Goal: Information Seeking & Learning: Learn about a topic

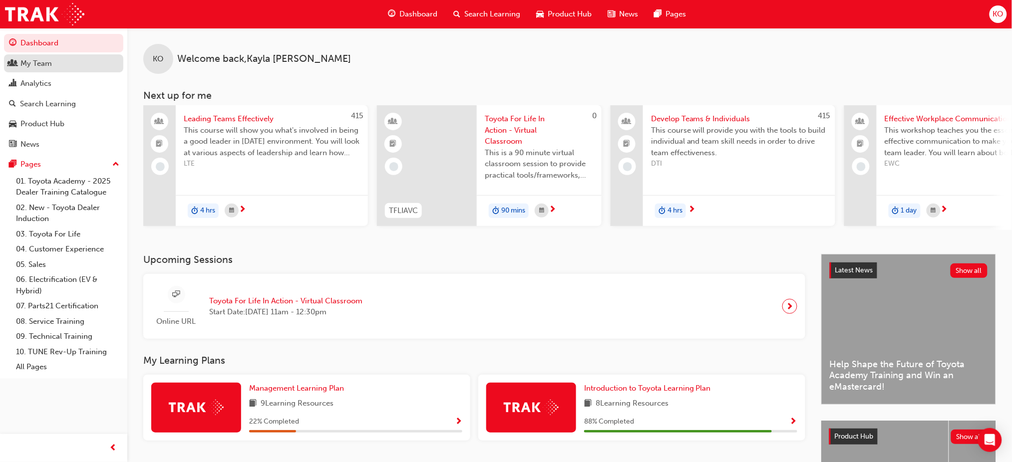
click at [48, 60] on div "My Team" at bounding box center [35, 63] width 31 height 11
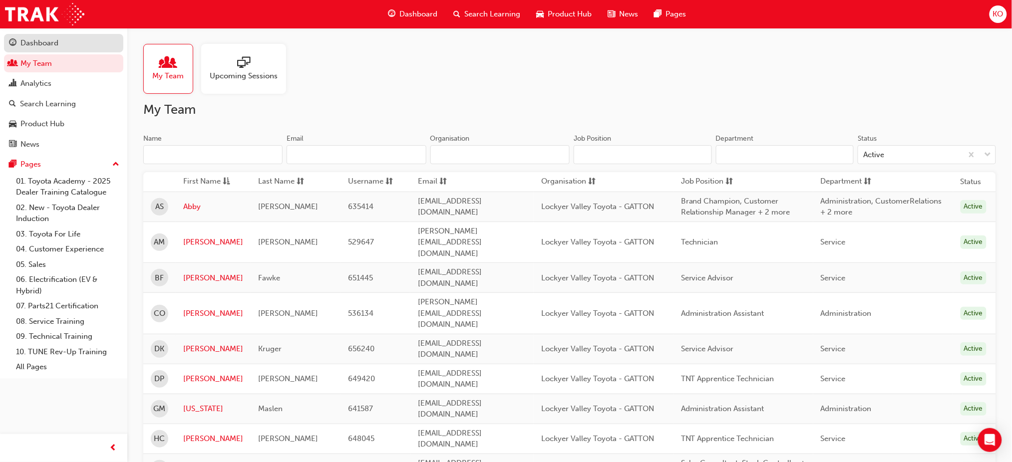
click at [49, 44] on div "Dashboard" at bounding box center [39, 42] width 38 height 11
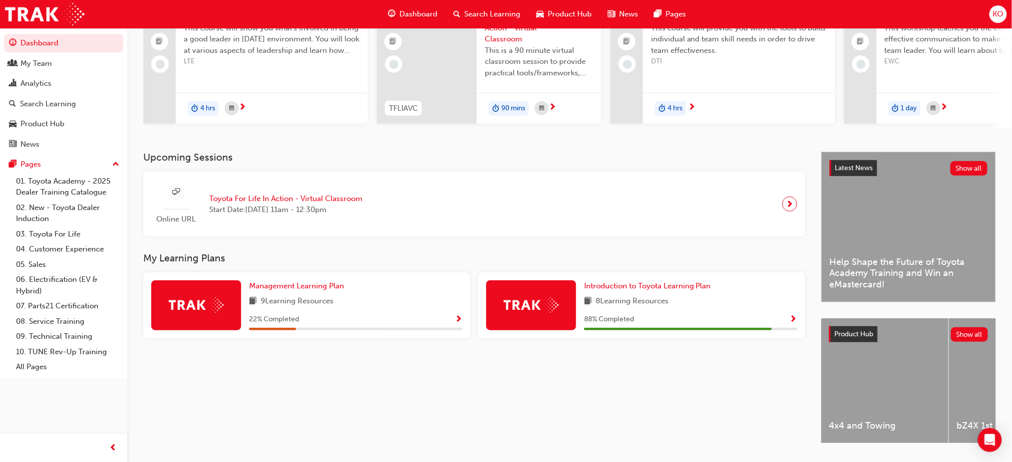
scroll to position [133, 0]
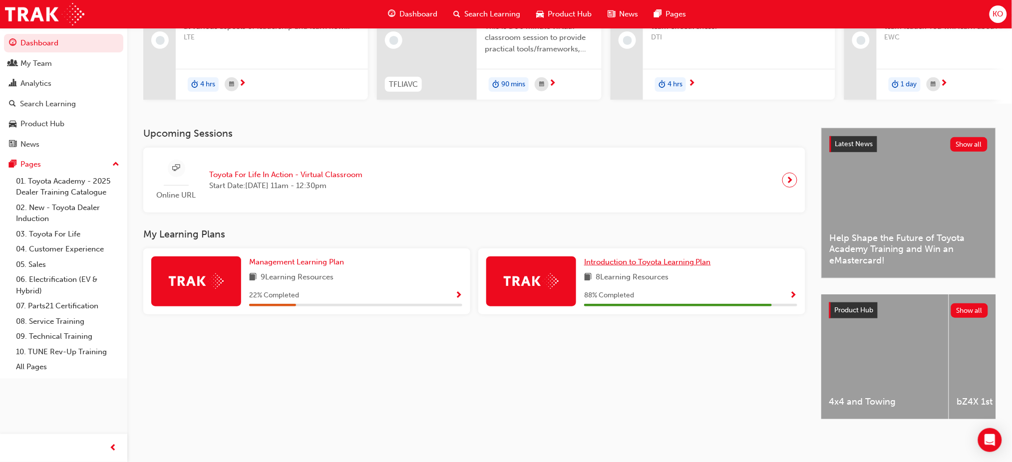
click at [624, 258] on span "Introduction to Toyota Learning Plan" at bounding box center [647, 261] width 127 height 9
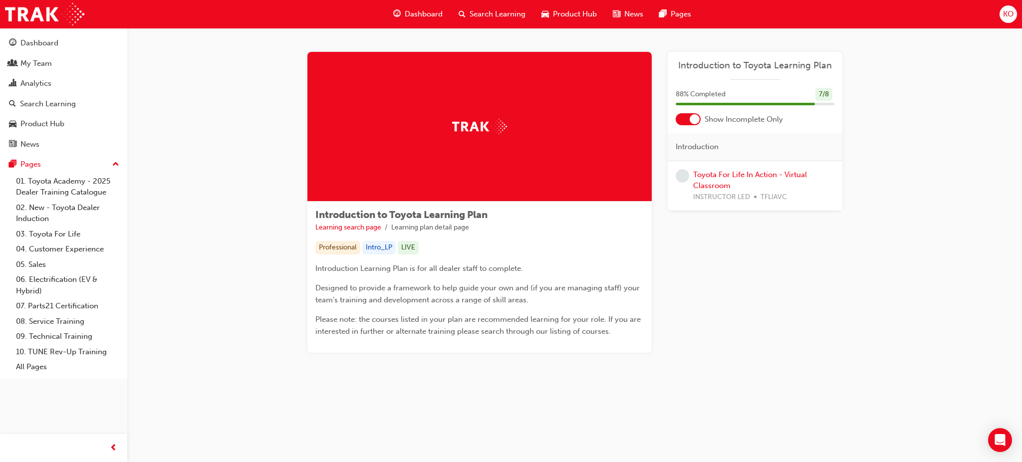
click at [690, 122] on div at bounding box center [695, 119] width 10 height 10
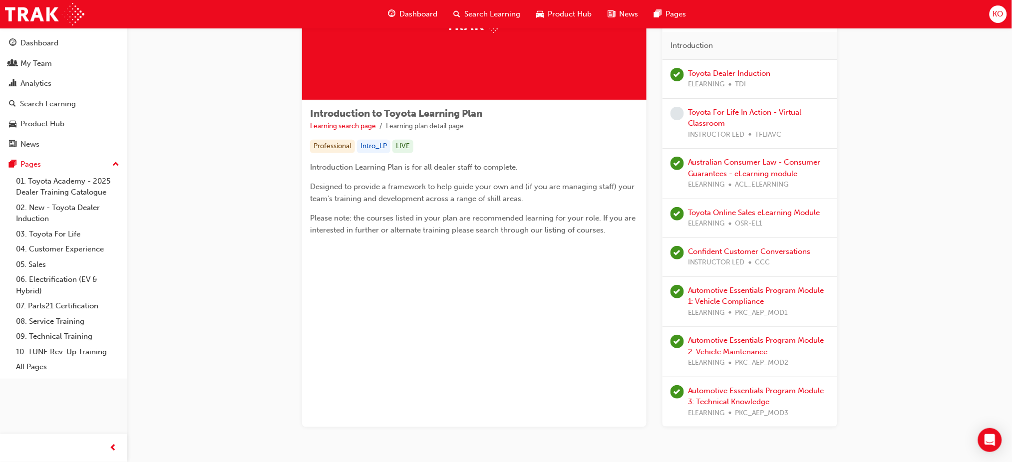
scroll to position [5, 0]
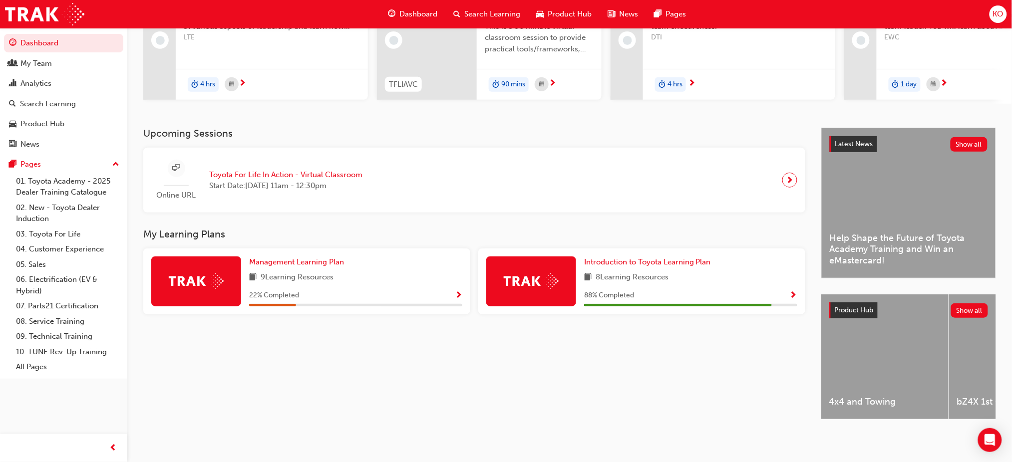
scroll to position [133, 0]
click at [310, 258] on span "Management Learning Plan" at bounding box center [296, 261] width 95 height 9
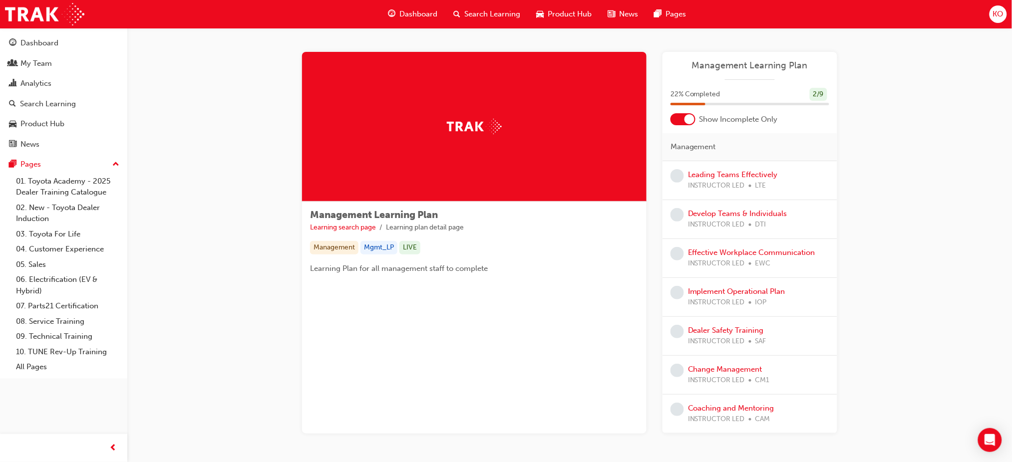
click at [683, 117] on div at bounding box center [682, 119] width 25 height 12
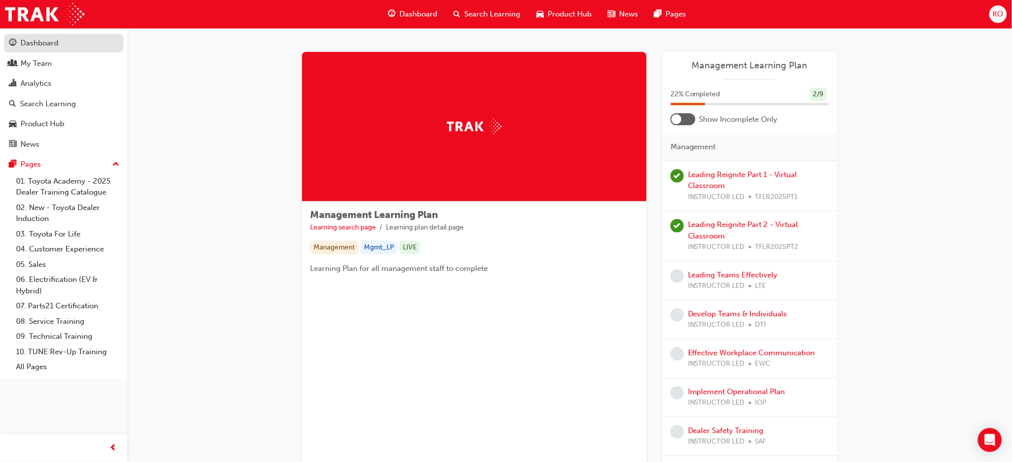
click at [34, 43] on div "Dashboard" at bounding box center [39, 42] width 38 height 11
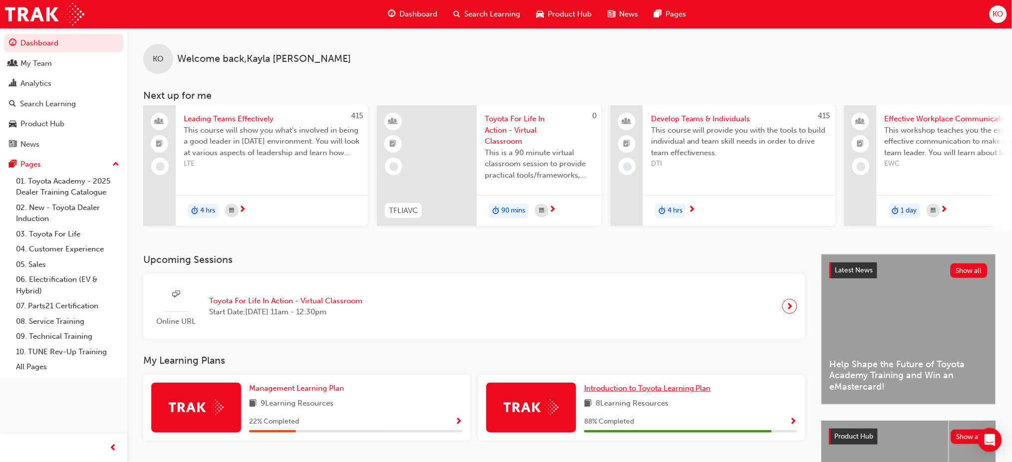
click at [664, 392] on span "Introduction to Toyota Learning Plan" at bounding box center [647, 388] width 127 height 9
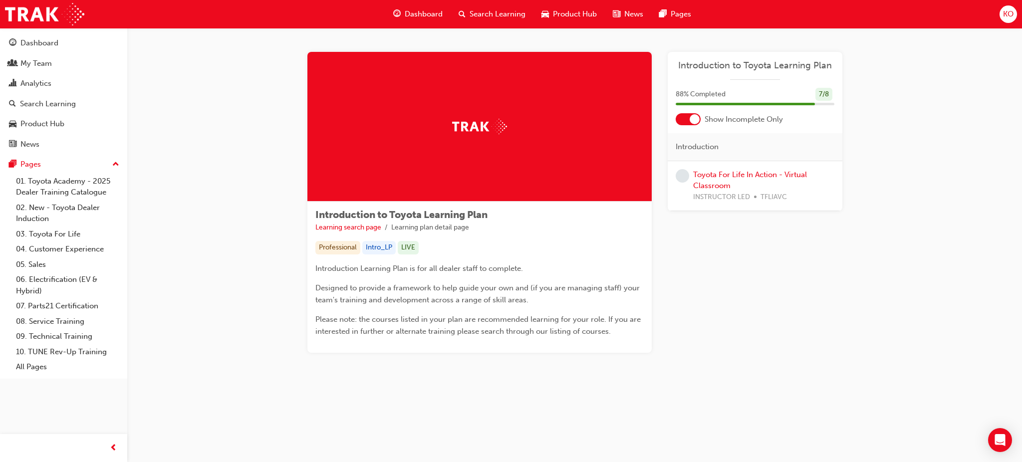
click at [685, 114] on div at bounding box center [688, 119] width 25 height 12
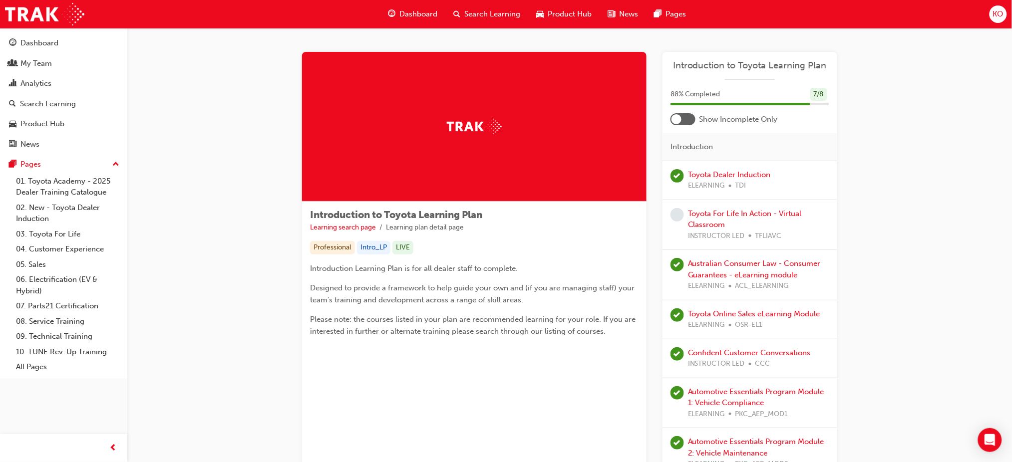
click at [403, 15] on span "Dashboard" at bounding box center [418, 13] width 38 height 11
